Goal: Task Accomplishment & Management: Use online tool/utility

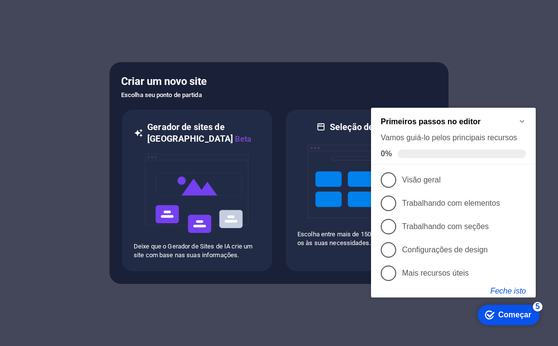
click at [507, 291] on font "Feche isto" at bounding box center [509, 290] width 36 height 8
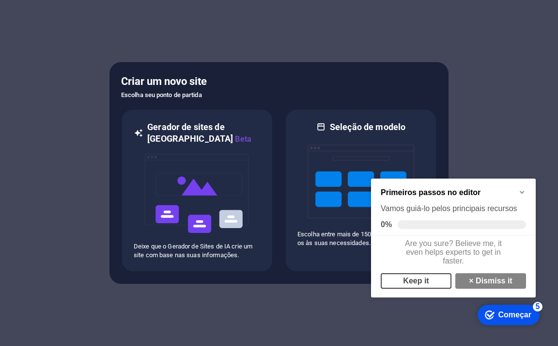
click at [418, 287] on link "Keep it" at bounding box center [416, 281] width 71 height 16
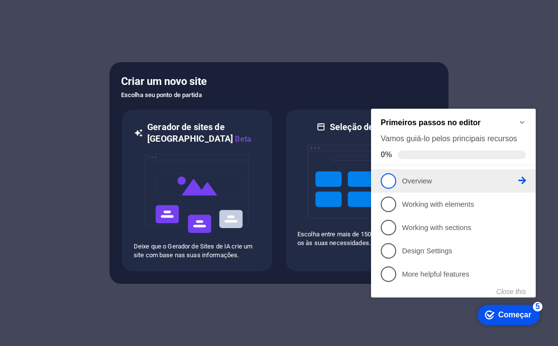
click at [394, 182] on span "1" at bounding box center [389, 181] width 16 height 16
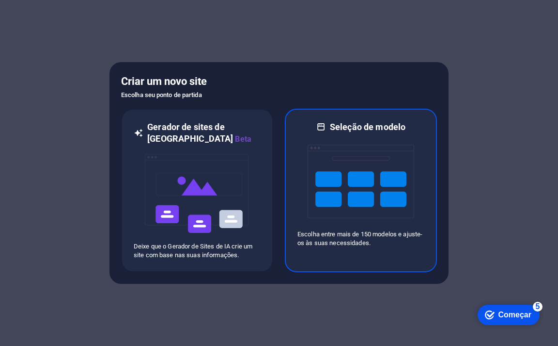
click at [374, 241] on font "Escolha entre mais de 150 modelos e ajuste-os às suas necessidades." at bounding box center [360, 238] width 125 height 16
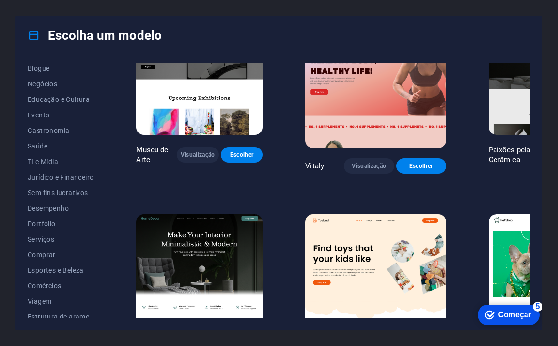
scroll to position [148, 0]
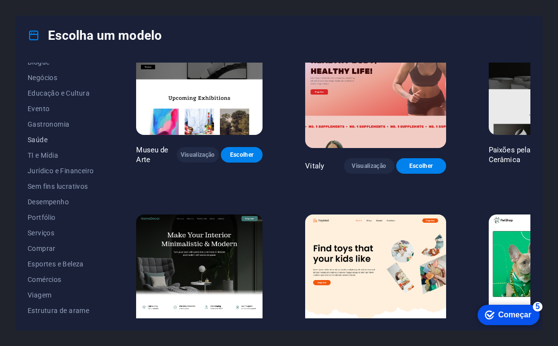
click at [41, 136] on font "Saúde" at bounding box center [38, 140] width 20 height 8
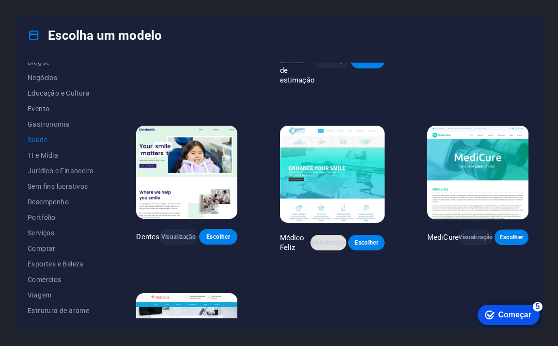
scroll to position [134, 0]
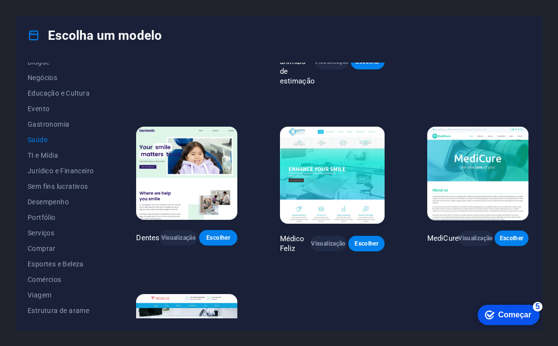
click at [353, 174] on img at bounding box center [332, 175] width 105 height 96
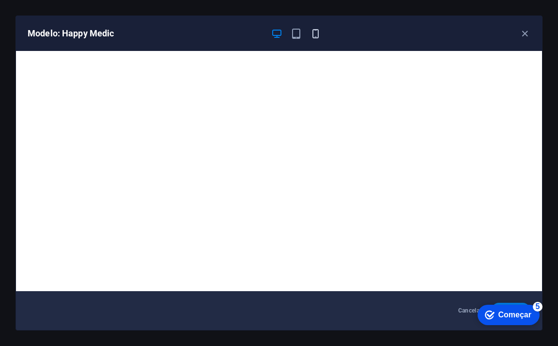
click at [315, 35] on icon "button" at bounding box center [315, 33] width 11 height 11
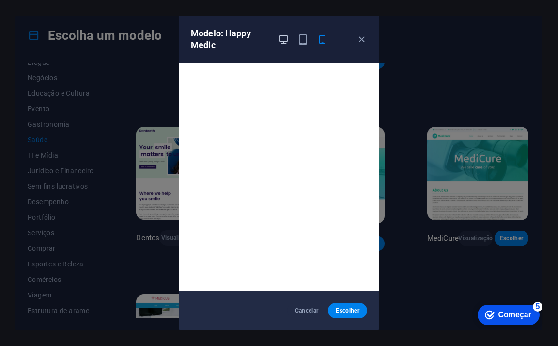
click at [280, 37] on icon "button" at bounding box center [283, 39] width 11 height 11
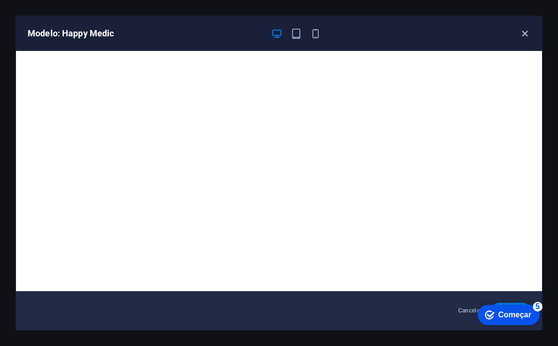
click at [520, 30] on icon "button" at bounding box center [525, 33] width 11 height 11
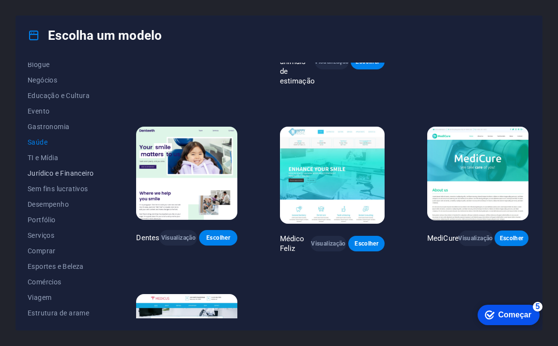
scroll to position [148, 0]
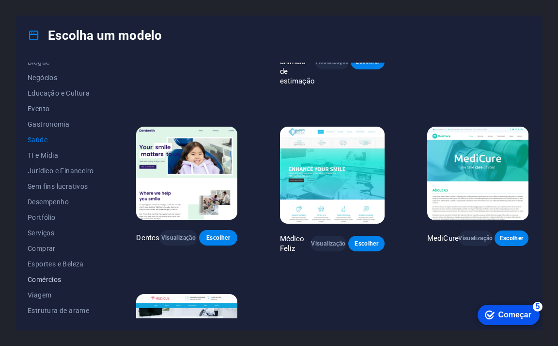
click at [50, 277] on font "Comércios" at bounding box center [45, 279] width 34 height 8
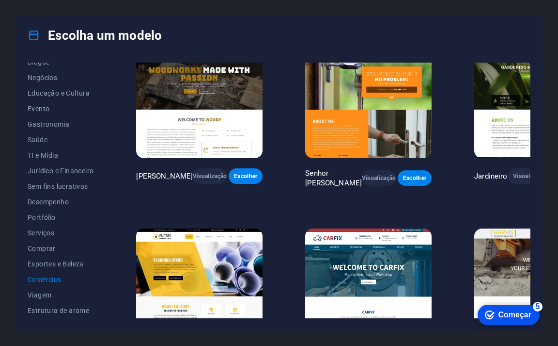
click at [212, 228] on img at bounding box center [199, 286] width 127 height 116
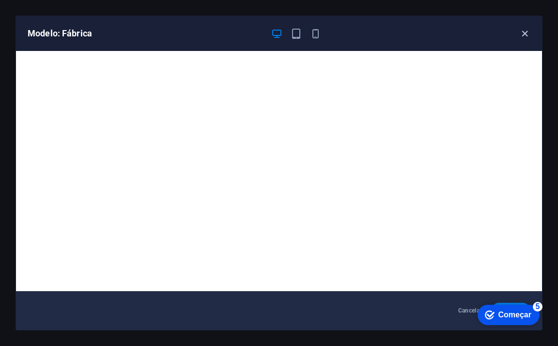
click at [527, 32] on icon "button" at bounding box center [525, 33] width 11 height 11
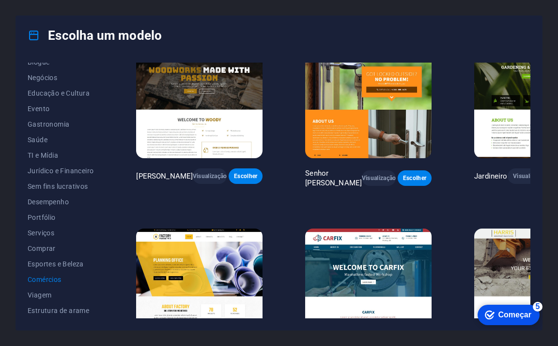
click at [333, 228] on img at bounding box center [368, 286] width 127 height 116
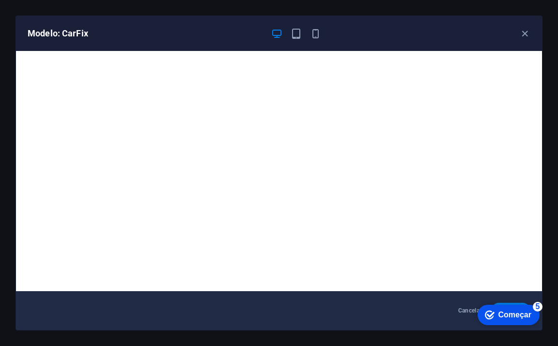
click at [500, 316] on font "Começar" at bounding box center [515, 314] width 33 height 8
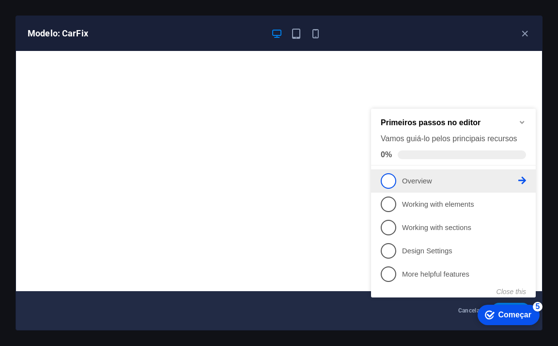
click at [415, 179] on p "Overview - incomplete" at bounding box center [460, 181] width 116 height 10
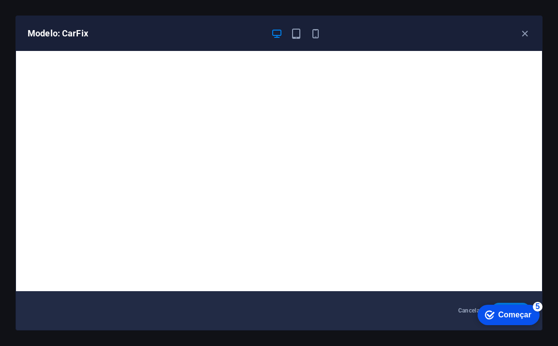
click at [511, 317] on font "Começar" at bounding box center [515, 314] width 33 height 8
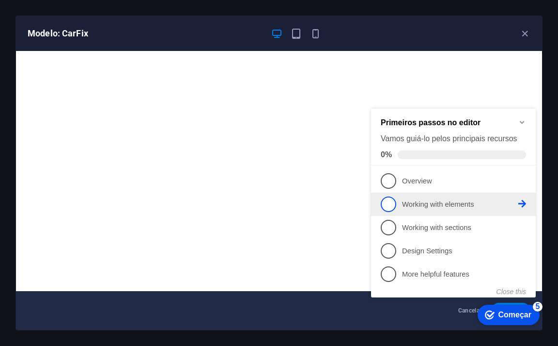
click at [452, 203] on p "Working with elements - incomplete" at bounding box center [460, 204] width 116 height 10
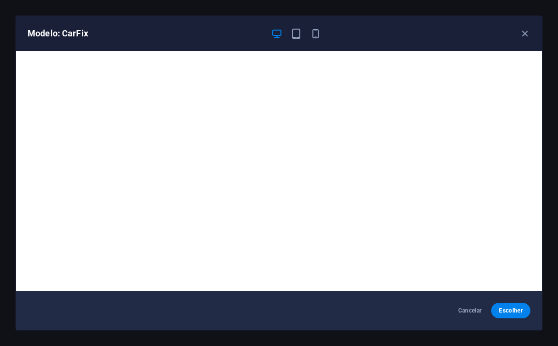
scroll to position [0, 0]
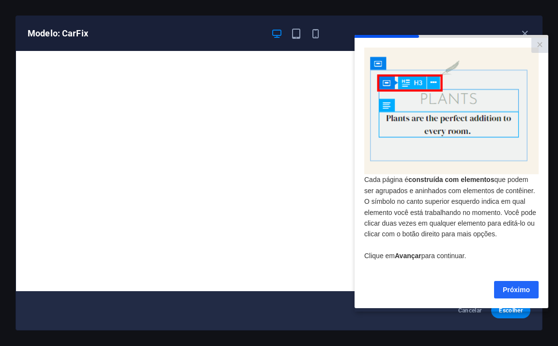
click at [513, 293] on font "Próximo" at bounding box center [516, 289] width 27 height 8
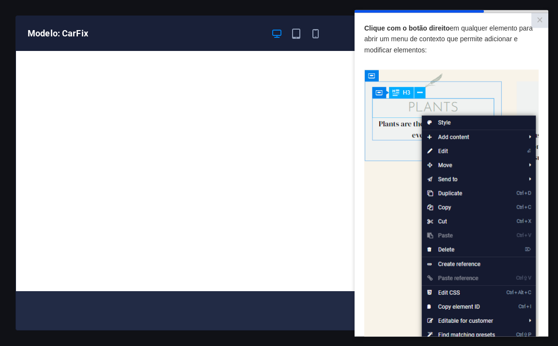
click at [329, 309] on div "Cancelar Escolher" at bounding box center [279, 310] width 526 height 39
click at [537, 20] on font "×" at bounding box center [540, 19] width 6 height 13
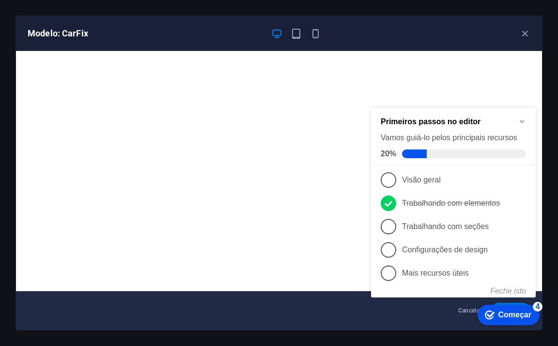
drag, startPoint x: 665, startPoint y: 145, endPoint x: 453, endPoint y: 322, distance: 276.4
click div "checkmark Começar 4 Primeiros passos no editor Vamos guiá-lo pelos principais r…"
click at [505, 316] on font "Começar" at bounding box center [515, 314] width 33 height 8
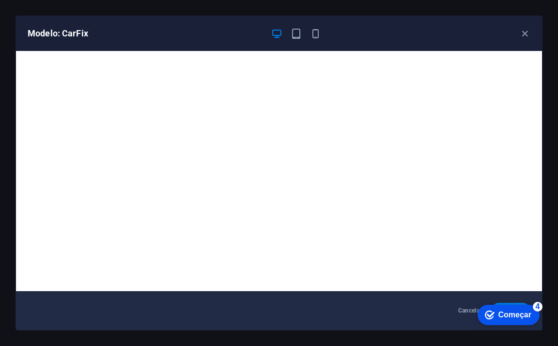
click at [505, 316] on font "Começar" at bounding box center [515, 314] width 33 height 8
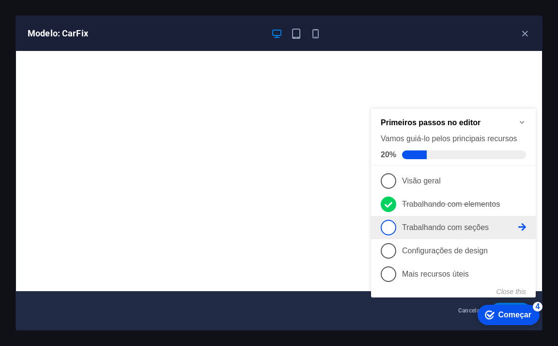
click at [393, 228] on span "3" at bounding box center [389, 228] width 16 height 16
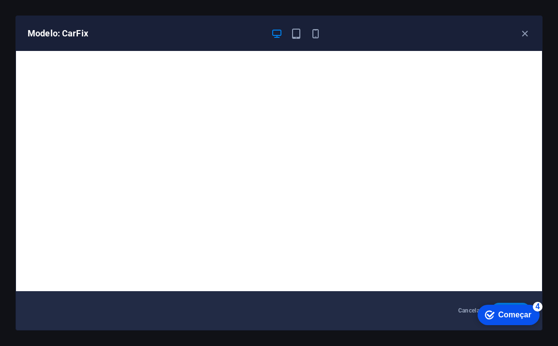
click at [510, 315] on font "Começar" at bounding box center [515, 314] width 33 height 8
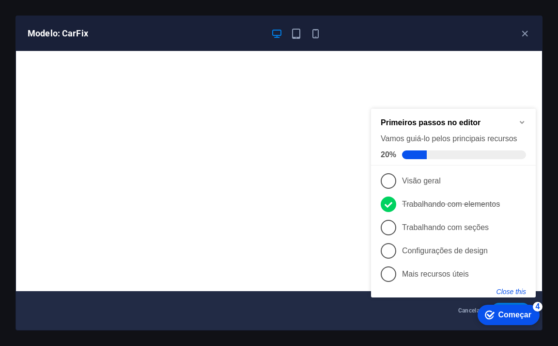
click at [524, 291] on button "Close this" at bounding box center [512, 291] width 30 height 8
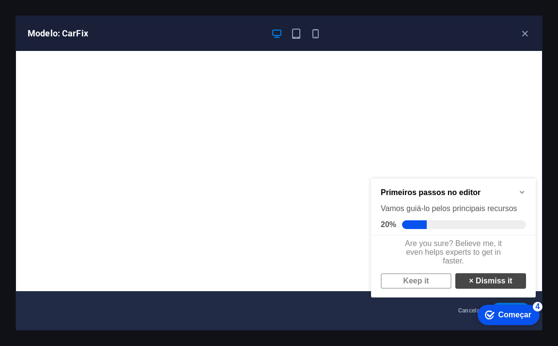
click at [493, 288] on link "× Dismiss it" at bounding box center [491, 281] width 71 height 16
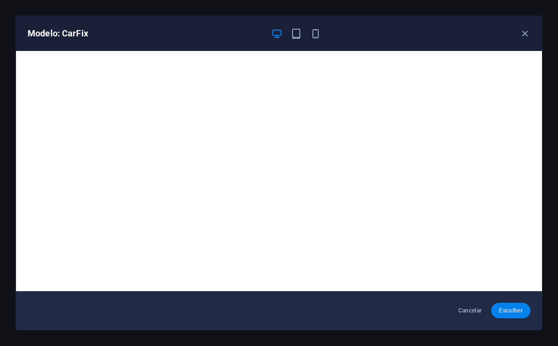
click at [509, 311] on font "Escolher" at bounding box center [511, 310] width 24 height 7
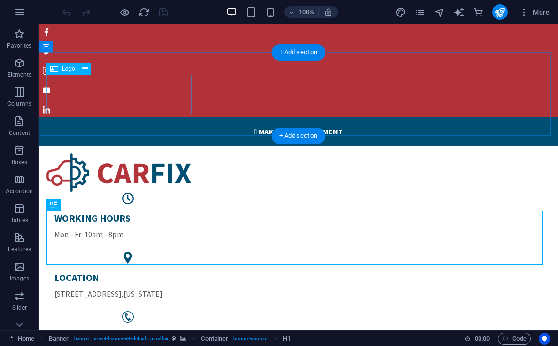
click at [126, 153] on div at bounding box center [299, 172] width 504 height 39
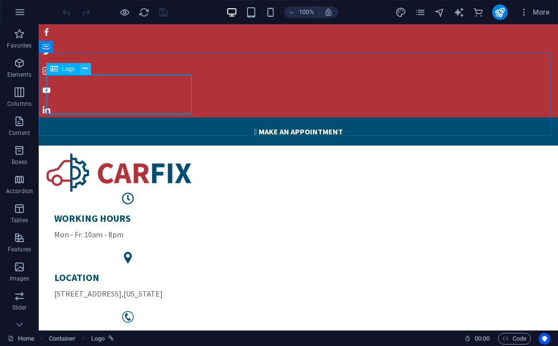
click at [87, 69] on icon at bounding box center [84, 68] width 5 height 10
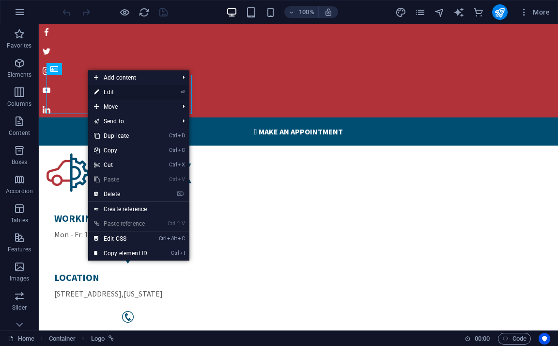
click at [108, 92] on link "⏎ Edit" at bounding box center [120, 92] width 65 height 15
select select "px"
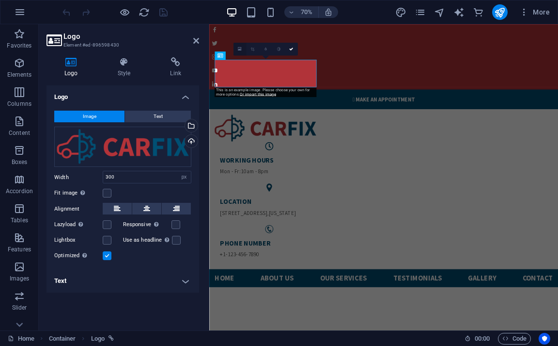
click at [240, 50] on icon at bounding box center [240, 49] width 4 height 5
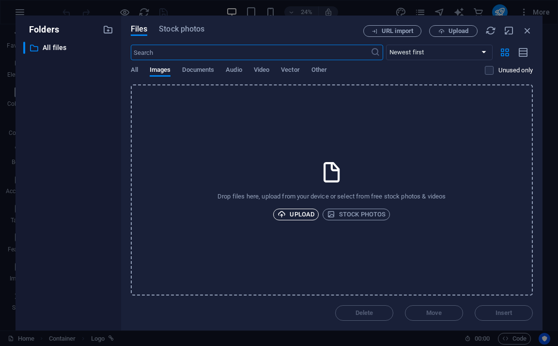
click at [303, 214] on span "Upload" at bounding box center [296, 214] width 37 height 12
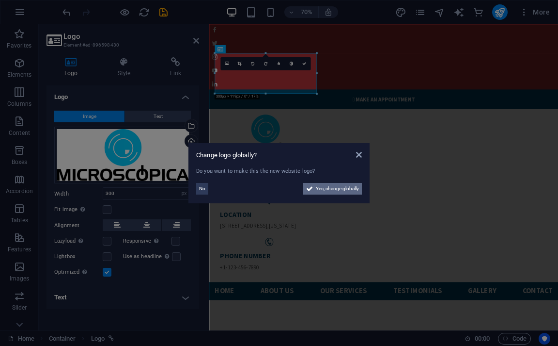
click at [338, 191] on span "Yes, change globally" at bounding box center [337, 189] width 43 height 12
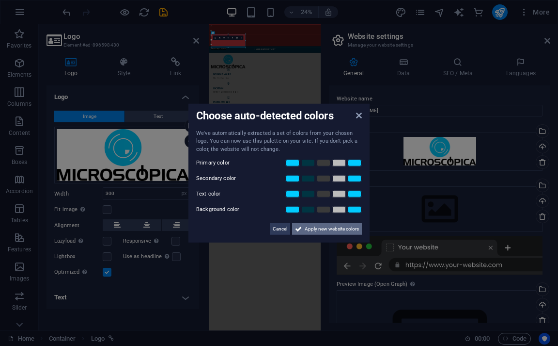
click at [347, 227] on span "Apply new website colors" at bounding box center [332, 229] width 54 height 12
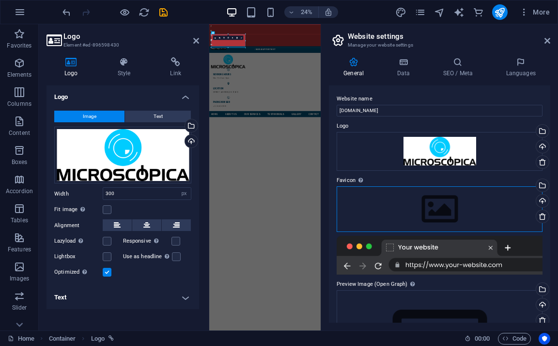
click at [442, 206] on div "Drag files here, click to choose files or select files from Files or our free s…" at bounding box center [440, 209] width 206 height 46
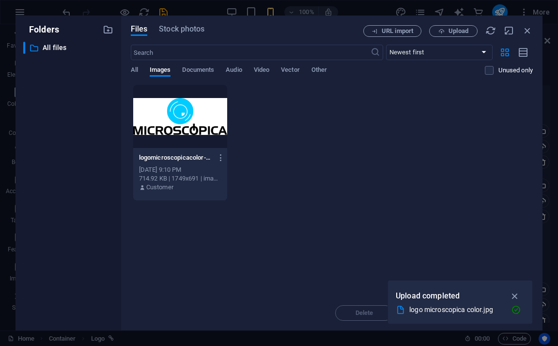
click at [190, 166] on div "[DATE] 9:10 PM" at bounding box center [180, 169] width 83 height 9
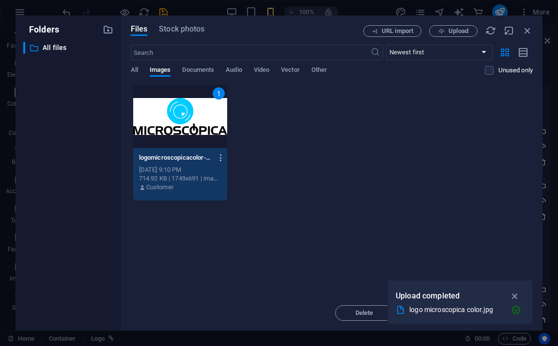
click at [222, 156] on icon "button" at bounding box center [221, 157] width 9 height 9
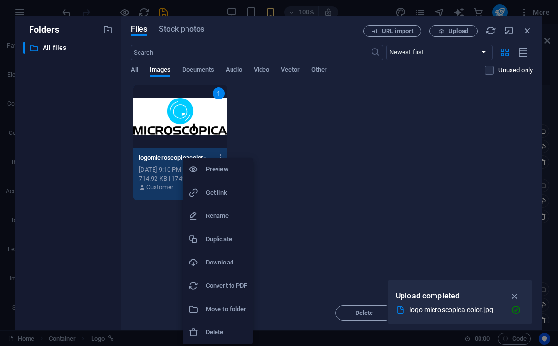
click at [295, 194] on div at bounding box center [279, 173] width 558 height 346
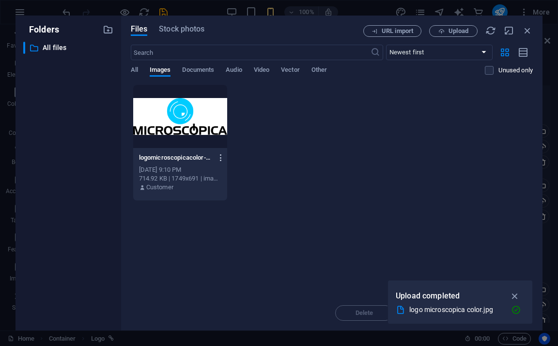
click at [219, 157] on icon "button" at bounding box center [221, 157] width 9 height 9
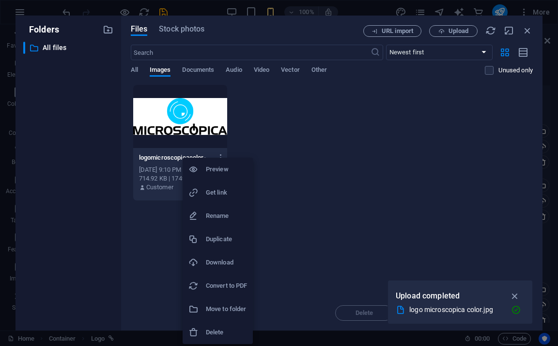
click at [466, 156] on div at bounding box center [279, 173] width 558 height 346
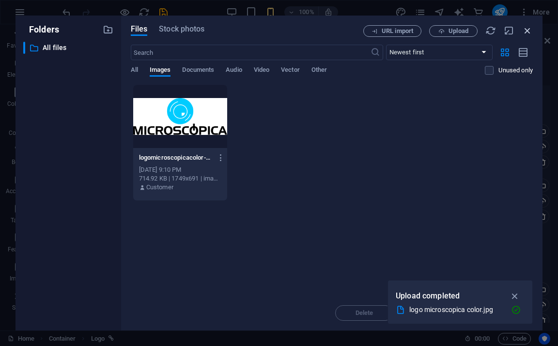
click at [524, 31] on icon "button" at bounding box center [527, 30] width 11 height 11
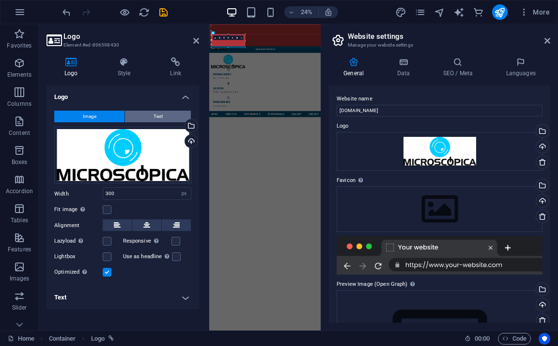
click at [161, 115] on span "Text" at bounding box center [158, 117] width 9 height 12
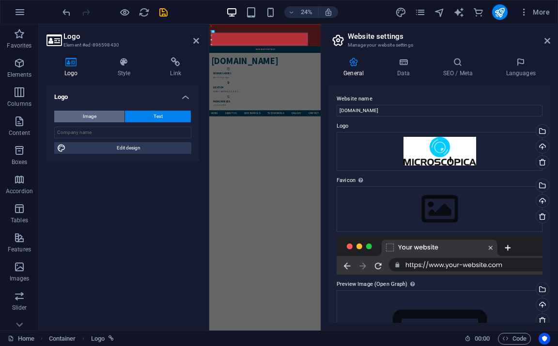
click at [93, 115] on span "Image" at bounding box center [90, 117] width 14 height 12
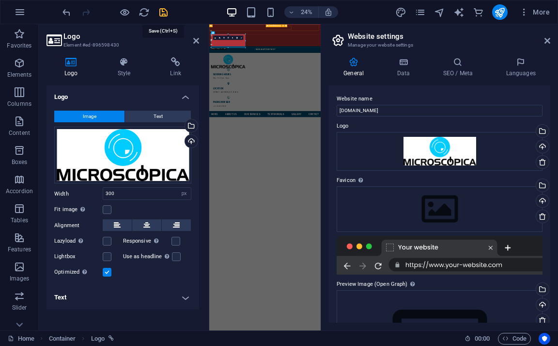
click at [169, 13] on icon "save" at bounding box center [163, 12] width 11 height 11
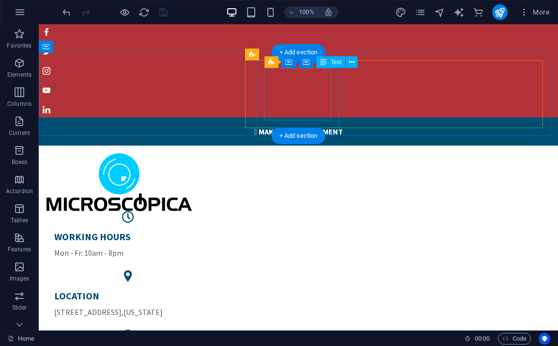
click at [202, 230] on div "WORKING HOURS Mon - Fr: 10am - 8pm" at bounding box center [127, 244] width 147 height 28
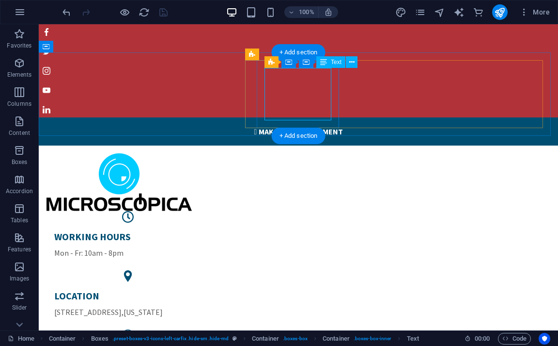
click at [202, 230] on div "WORKING HOURS Mon - Fr: 10am - 8pm" at bounding box center [127, 244] width 147 height 28
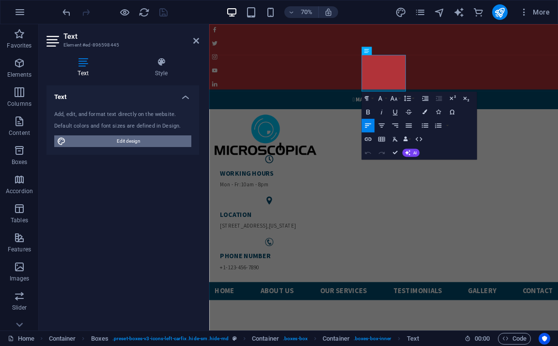
click at [63, 139] on icon at bounding box center [61, 141] width 9 height 12
select select "px"
select select "400"
select select "px"
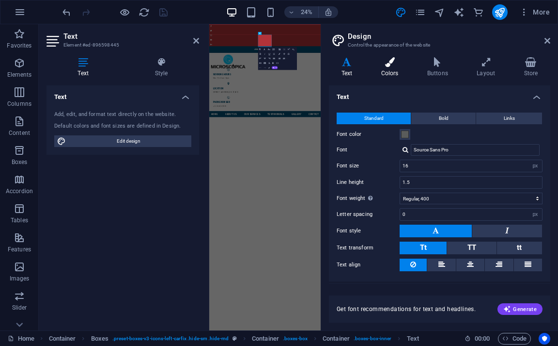
click at [387, 60] on icon at bounding box center [390, 62] width 42 height 10
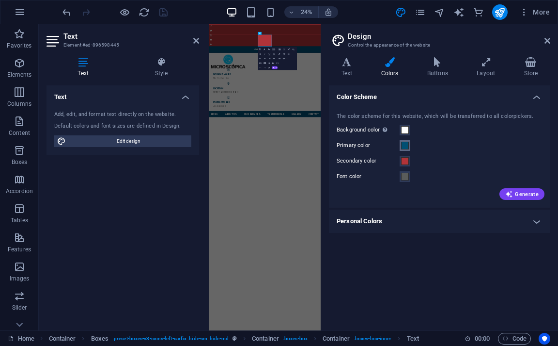
click at [405, 143] on span at bounding box center [405, 146] width 8 height 8
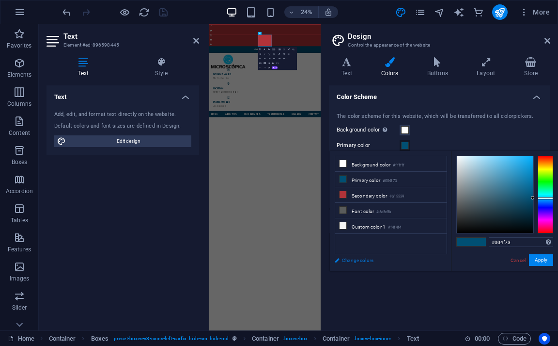
click at [362, 261] on link "Change colors" at bounding box center [386, 260] width 112 height 12
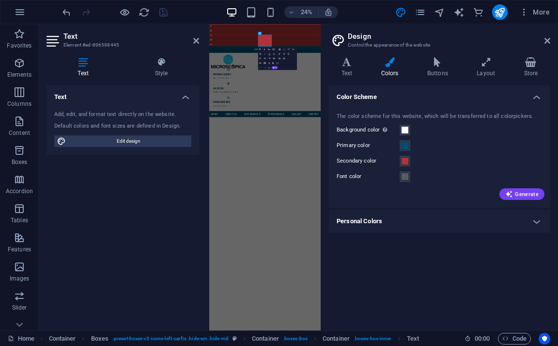
click at [385, 223] on h4 "Personal Colors" at bounding box center [440, 220] width 222 height 23
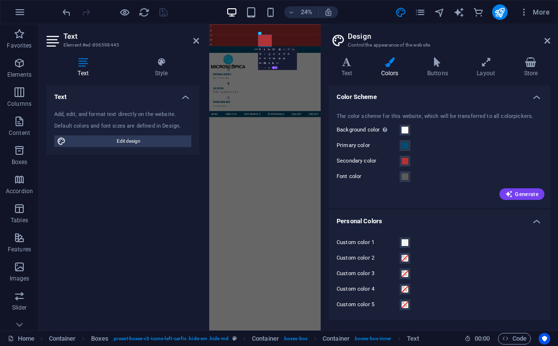
click at [385, 223] on h4 "Personal Colors" at bounding box center [440, 217] width 222 height 17
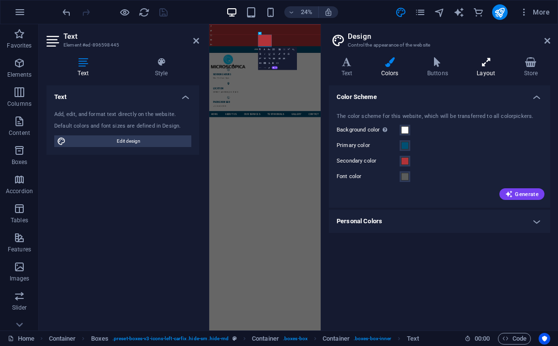
click at [487, 64] on icon at bounding box center [486, 62] width 43 height 10
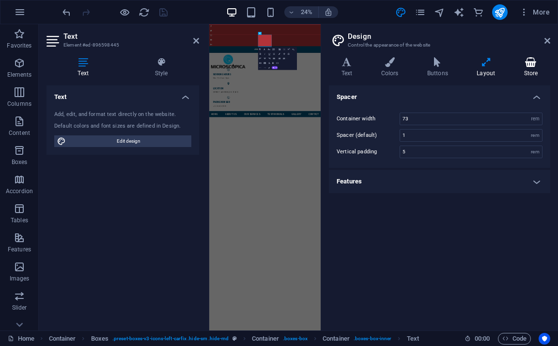
click at [531, 60] on icon at bounding box center [531, 62] width 39 height 10
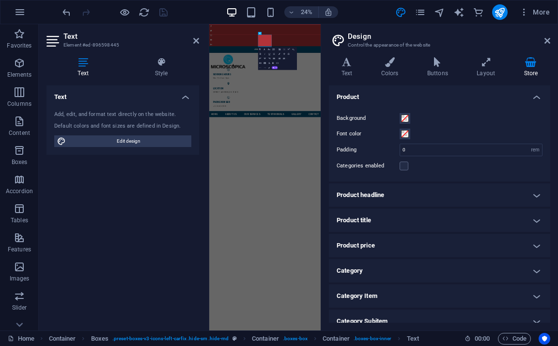
click at [552, 41] on aside "Design Control the appearance of the website Variants Text Colors Buttons Layou…" at bounding box center [439, 177] width 237 height 306
click at [545, 44] on icon at bounding box center [548, 41] width 6 height 8
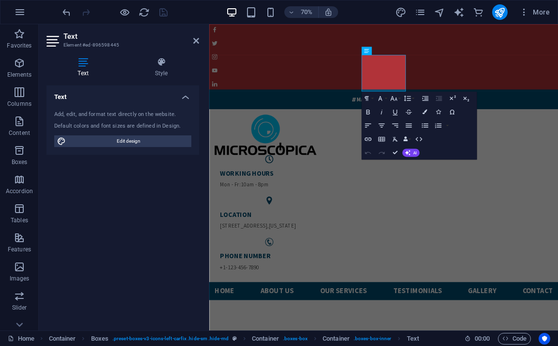
click at [178, 171] on div "Text Add, edit, and format text directly on the website. Default colors and fon…" at bounding box center [123, 203] width 153 height 237
click at [177, 170] on div "Text Add, edit, and format text directly on the website. Default colors and fon…" at bounding box center [123, 203] width 153 height 237
click at [177, 169] on div "Text Add, edit, and format text directly on the website. Default colors and fon…" at bounding box center [123, 203] width 153 height 237
click at [413, 148] on div "Undo Redo Confirm (Ctrl+⏎) AI Improve Make shorter Make longer Fix spelling & g…" at bounding box center [391, 153] width 58 height 14
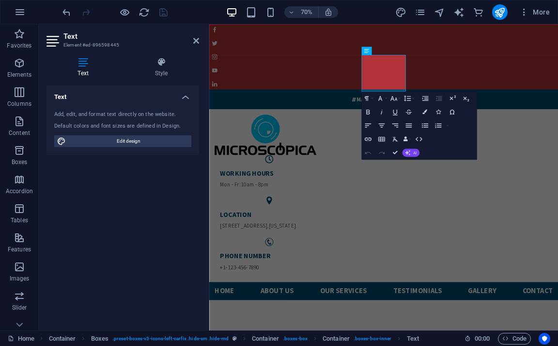
click at [411, 150] on button "AI" at bounding box center [410, 152] width 17 height 8
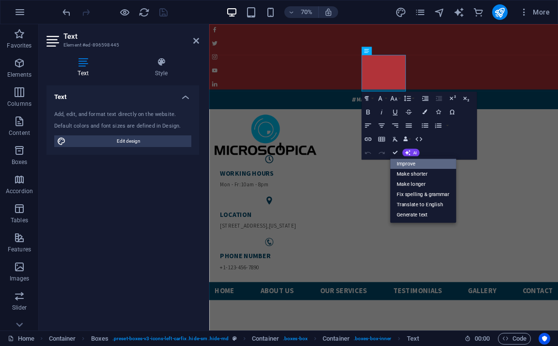
click at [407, 164] on link "Improve" at bounding box center [423, 163] width 66 height 10
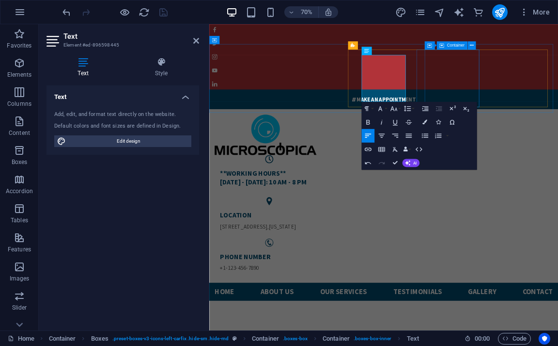
click at [373, 283] on div "LOCATION [STREET_ADDRESS][US_STATE]" at bounding box center [295, 305] width 156 height 44
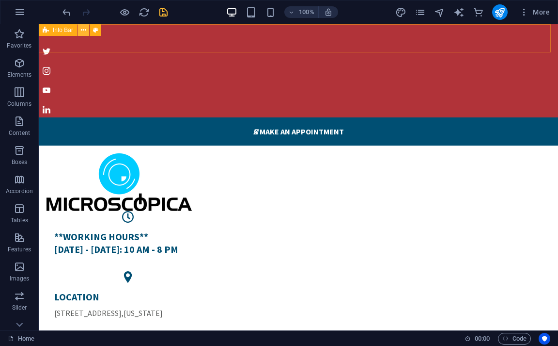
click at [82, 31] on icon at bounding box center [83, 30] width 5 height 10
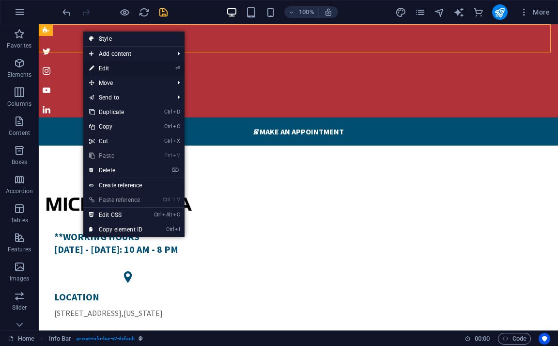
click at [107, 69] on link "⏎ Edit" at bounding box center [115, 68] width 65 height 15
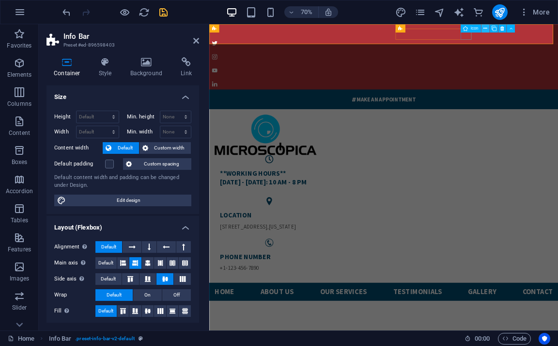
click at [487, 30] on icon at bounding box center [486, 28] width 4 height 7
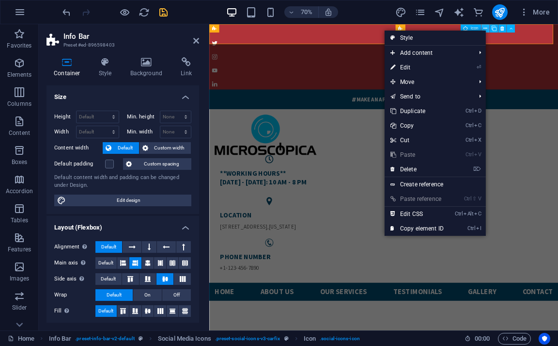
click at [487, 30] on icon at bounding box center [486, 28] width 4 height 7
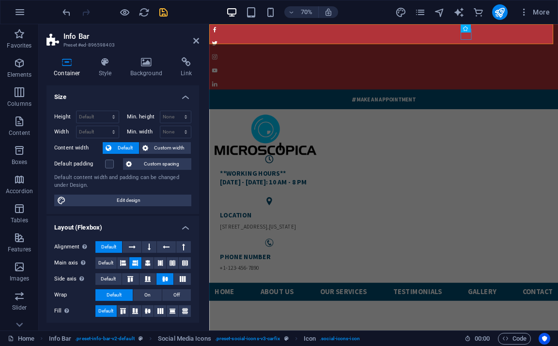
click at [199, 43] on aside "Info Bar Preset #ed-896598403 Container Style Background Link Size Height Defau…" at bounding box center [124, 177] width 171 height 306
click at [193, 43] on icon at bounding box center [196, 41] width 6 height 8
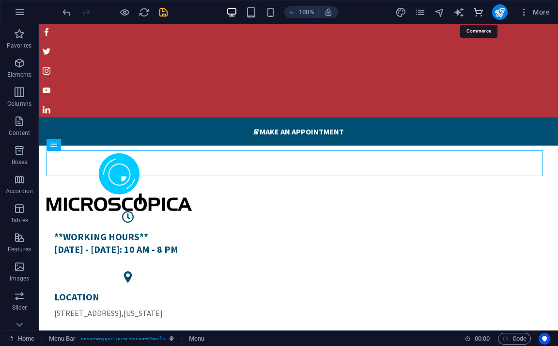
click at [480, 14] on icon "commerce" at bounding box center [478, 12] width 11 height 11
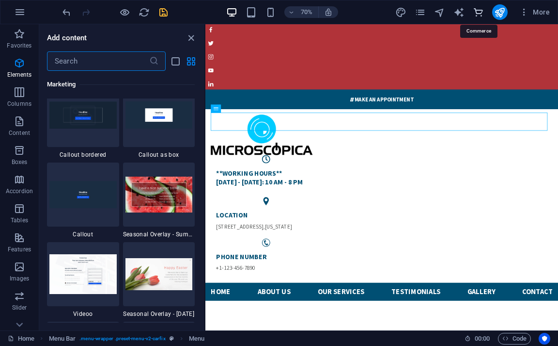
scroll to position [9340, 0]
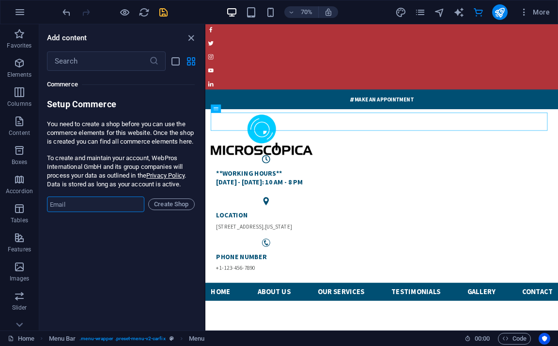
click at [134, 210] on input "email" at bounding box center [95, 204] width 97 height 16
type input "[EMAIL_ADDRESS][DOMAIN_NAME]"
click at [175, 210] on span "Create Shop" at bounding box center [172, 204] width 38 height 12
